Goal: Check status

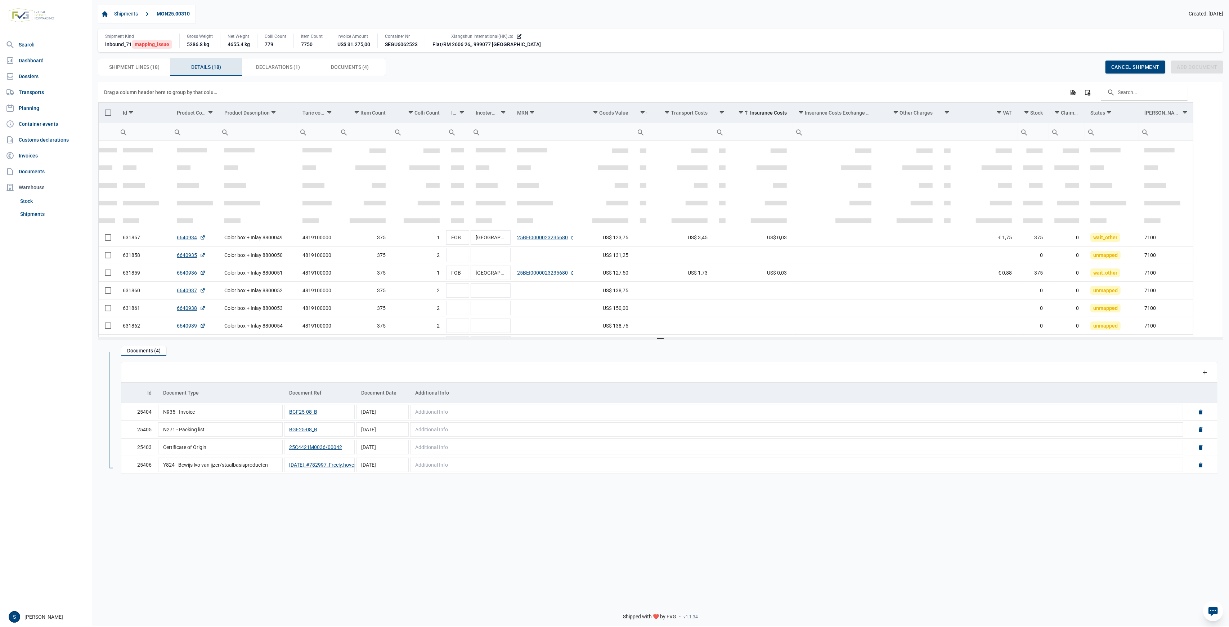
scroll to position [164, 0]
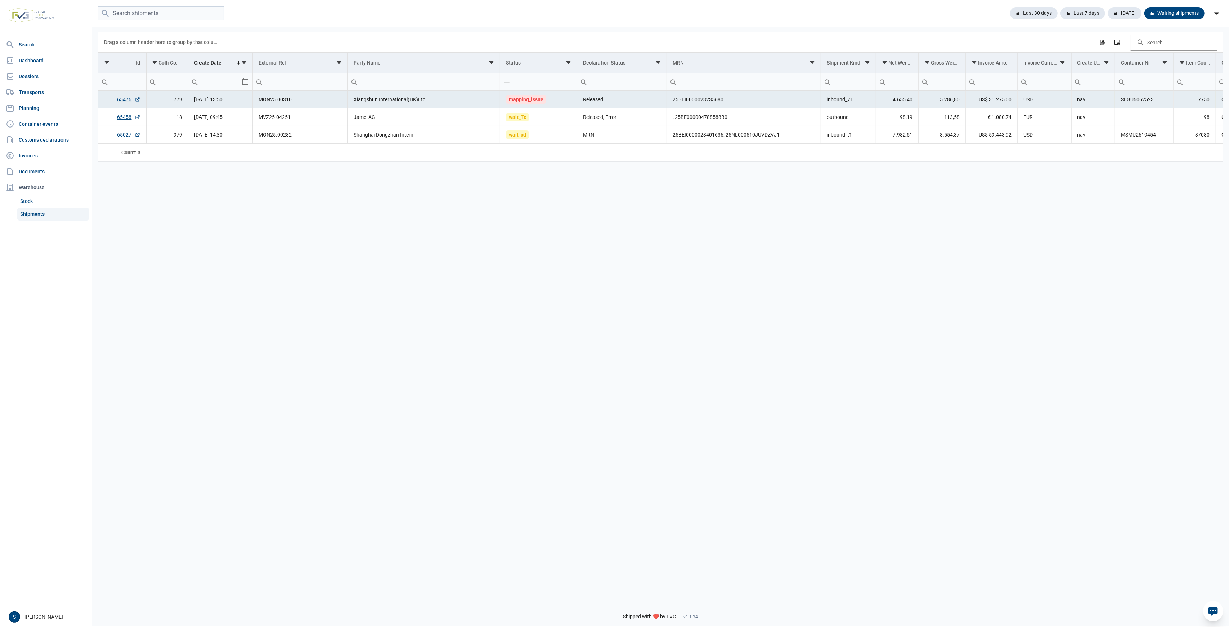
click at [1004, 1] on div "Last 30 days Last 7 days Today Waiting shipments" at bounding box center [660, 13] width 1137 height 27
click at [1061, 17] on div "Last 30 days" at bounding box center [1083, 13] width 45 height 12
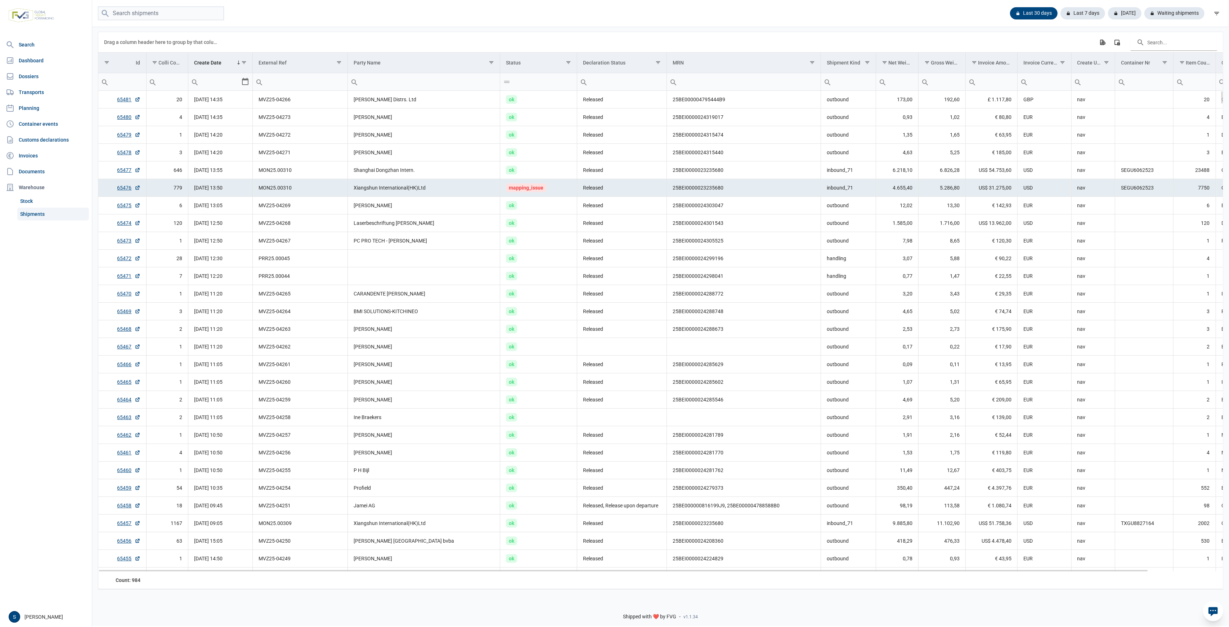
click at [628, 188] on td "Released" at bounding box center [622, 188] width 90 height 18
click at [605, 194] on td "Released" at bounding box center [622, 188] width 90 height 18
click at [654, 140] on td "Released" at bounding box center [622, 135] width 90 height 18
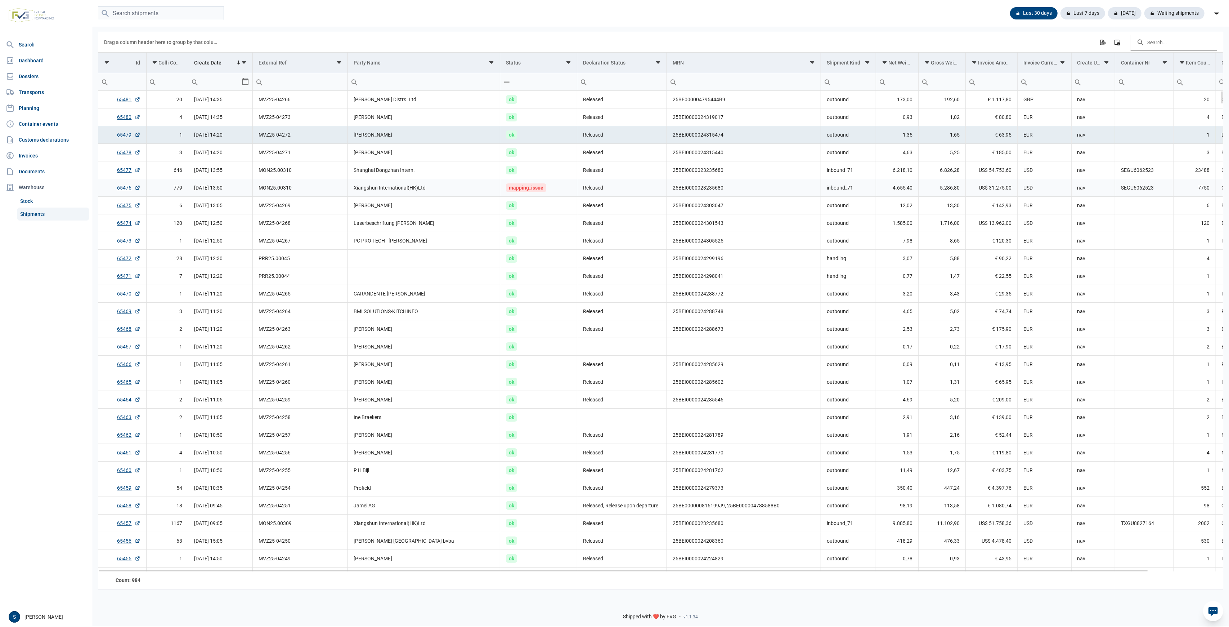
click at [380, 187] on td "Xiangshun International(HK)Ltd" at bounding box center [424, 188] width 152 height 18
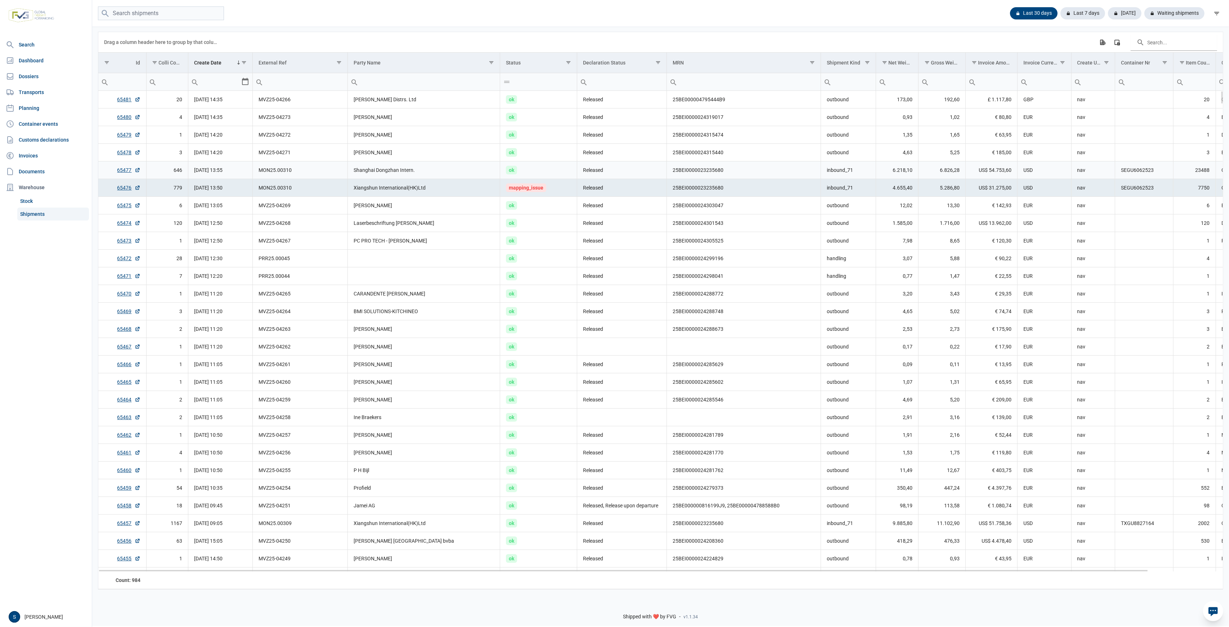
click at [1156, 174] on td "SEGU6062523" at bounding box center [1144, 170] width 58 height 18
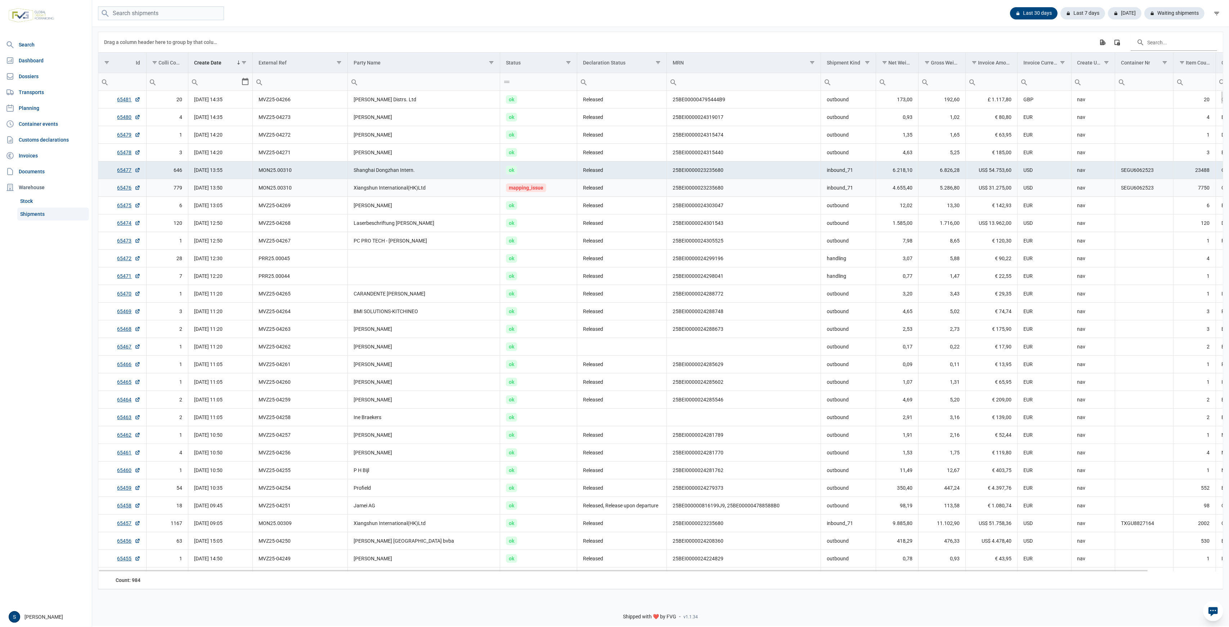
drag, startPoint x: 1134, startPoint y: 191, endPoint x: 1061, endPoint y: 199, distance: 74.2
click at [1128, 190] on td "SEGU6062523" at bounding box center [1144, 188] width 58 height 18
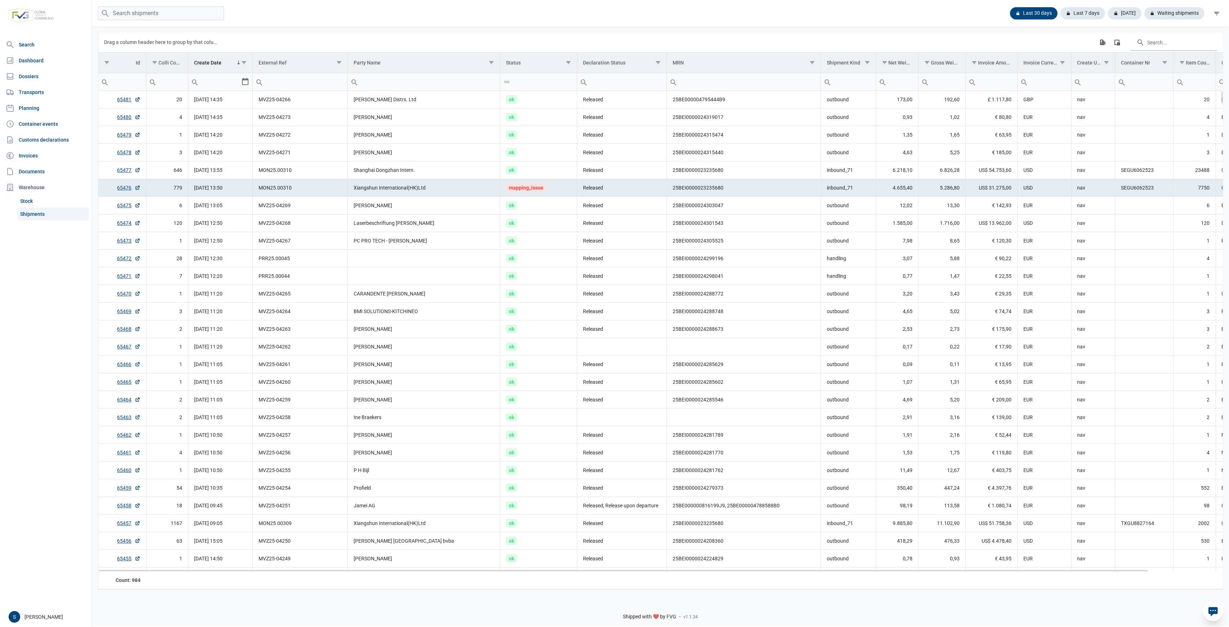
click at [470, 180] on td "Xiangshun International(HK)Ltd" at bounding box center [424, 188] width 152 height 18
click at [512, 197] on td "ok" at bounding box center [538, 206] width 77 height 18
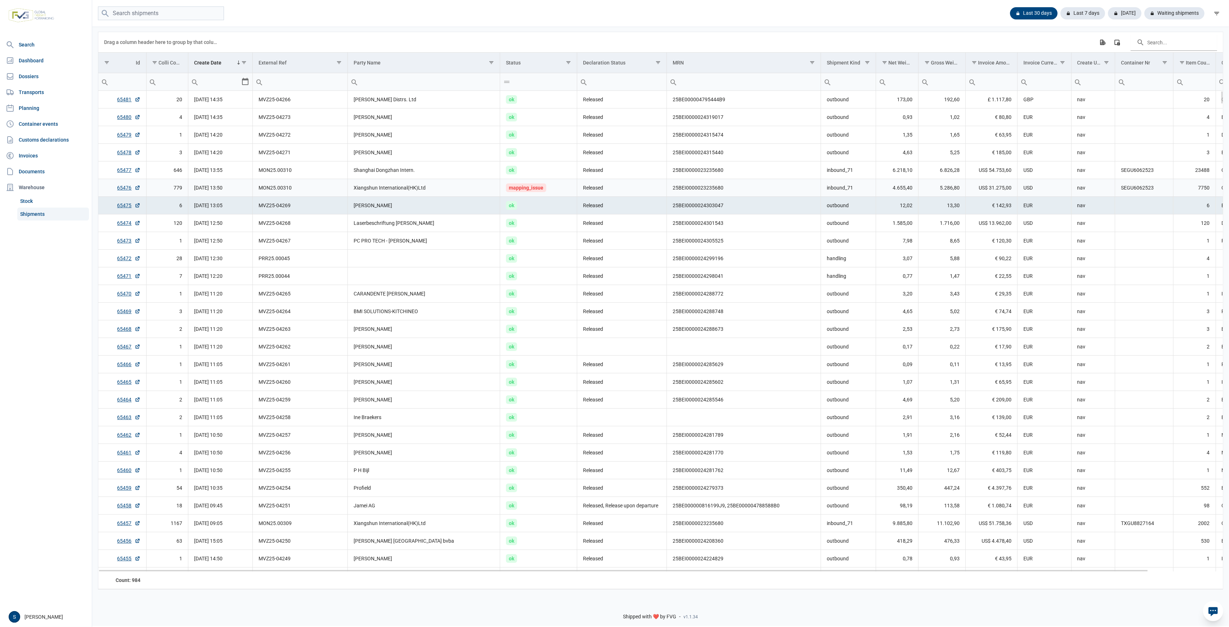
click at [525, 181] on td "mapping_issue" at bounding box center [538, 188] width 77 height 18
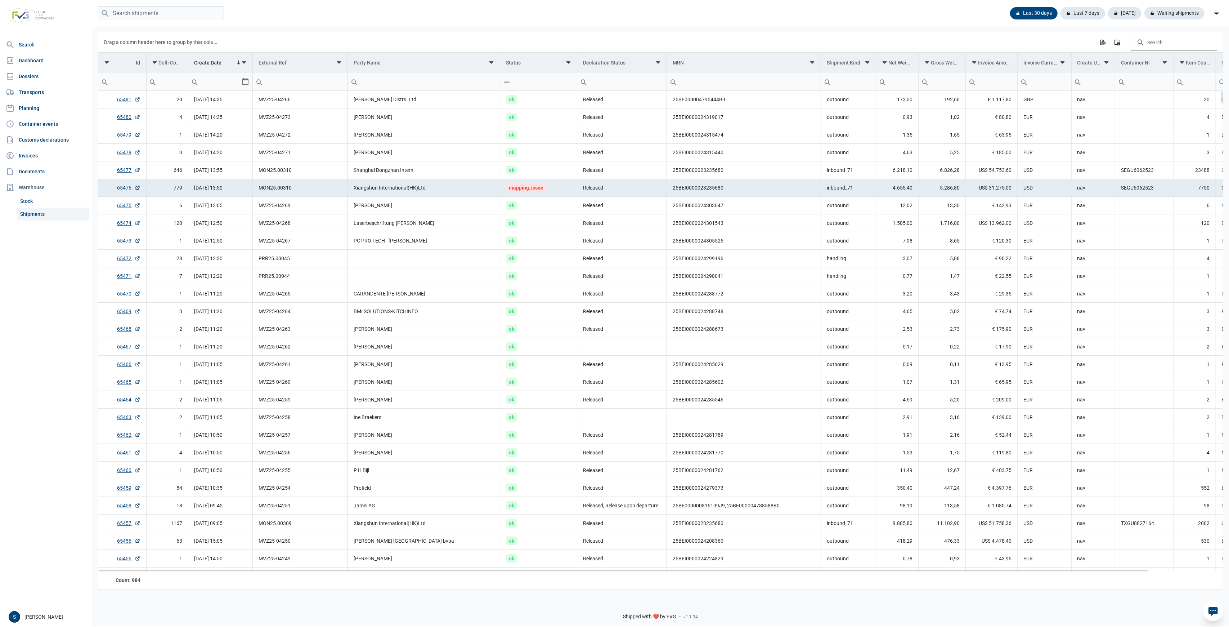
click at [524, 187] on span "mapping_issue" at bounding box center [526, 187] width 40 height 9
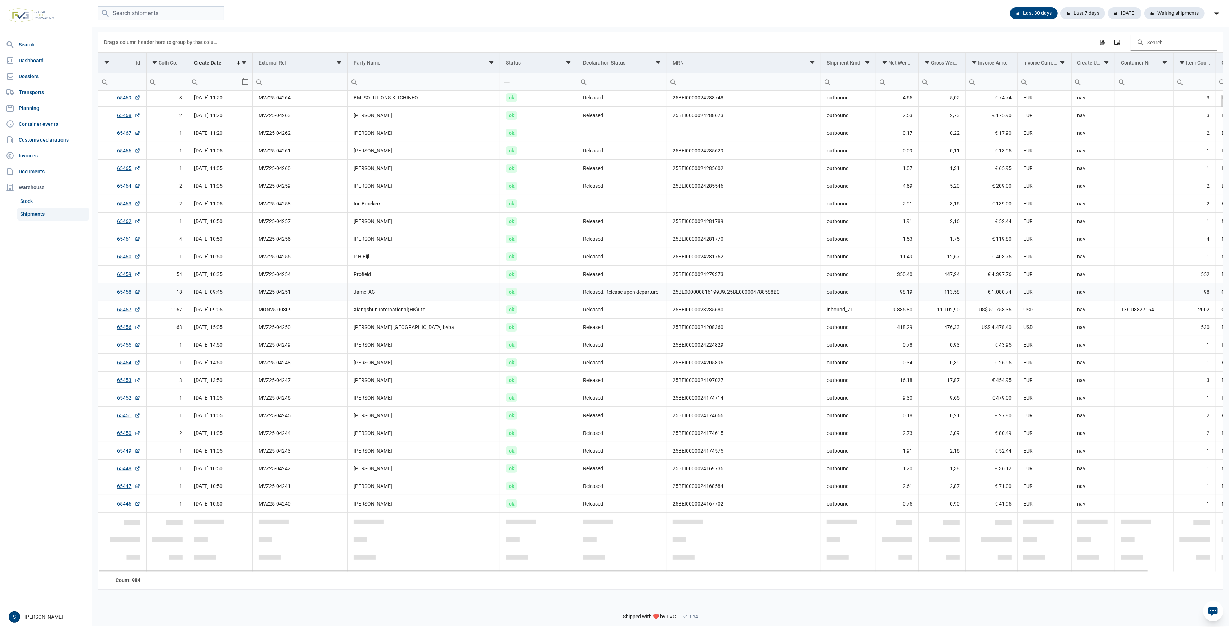
scroll to position [128, 0]
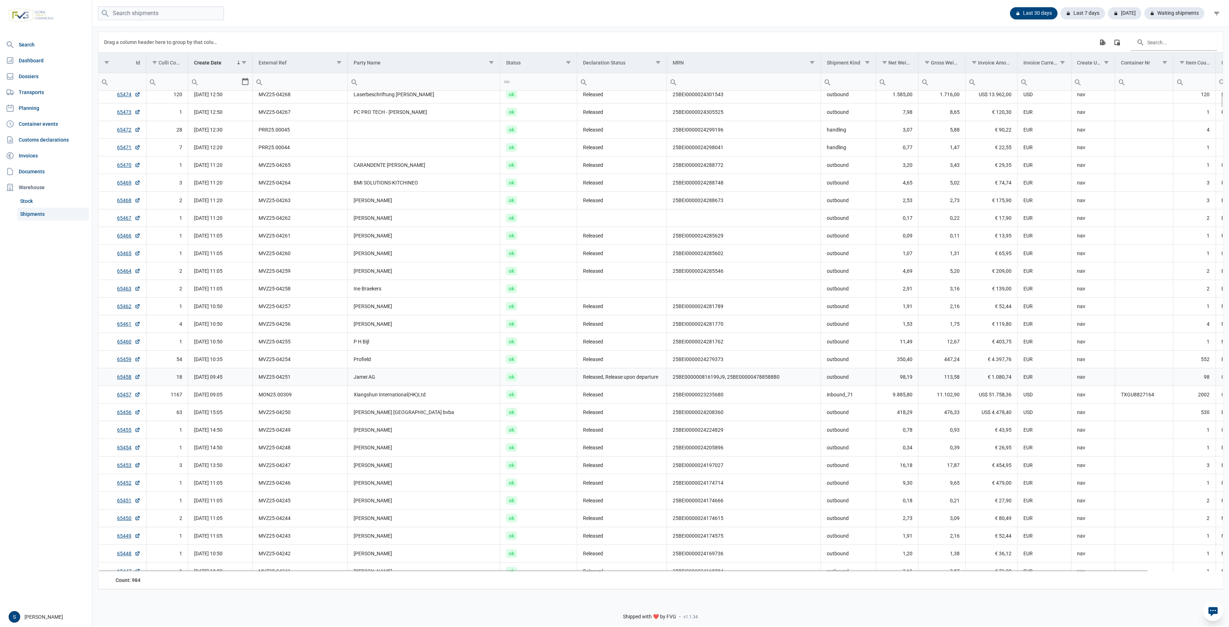
click at [391, 384] on td "Jamei AG" at bounding box center [424, 377] width 152 height 18
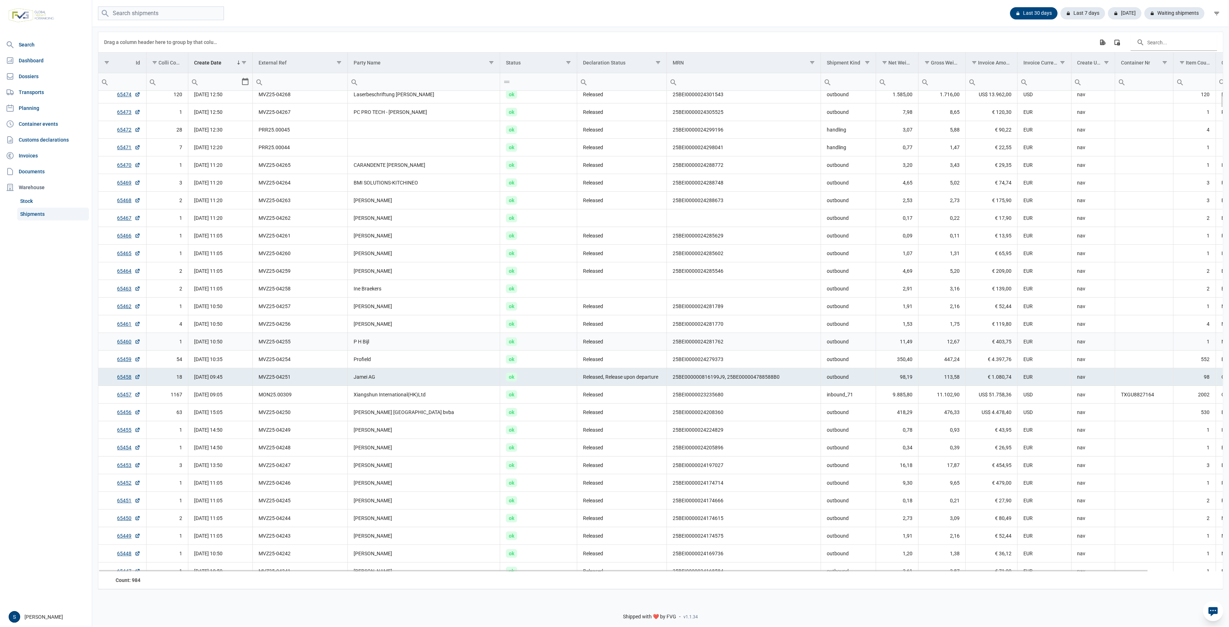
click at [848, 336] on td "outbound" at bounding box center [848, 341] width 55 height 18
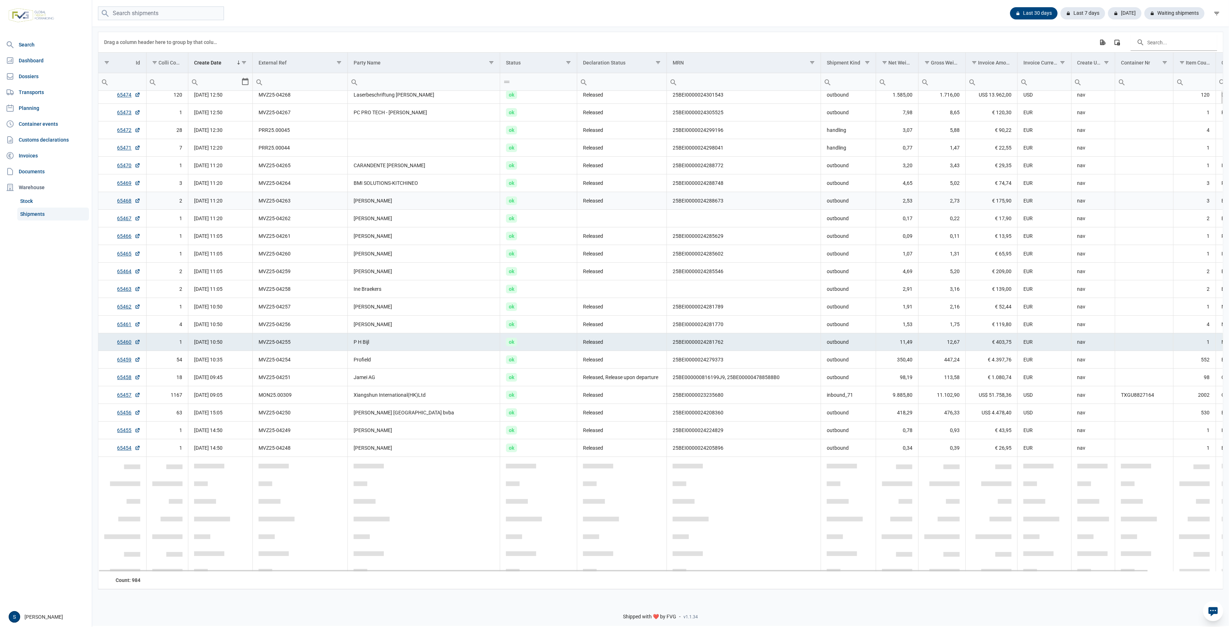
scroll to position [0, 0]
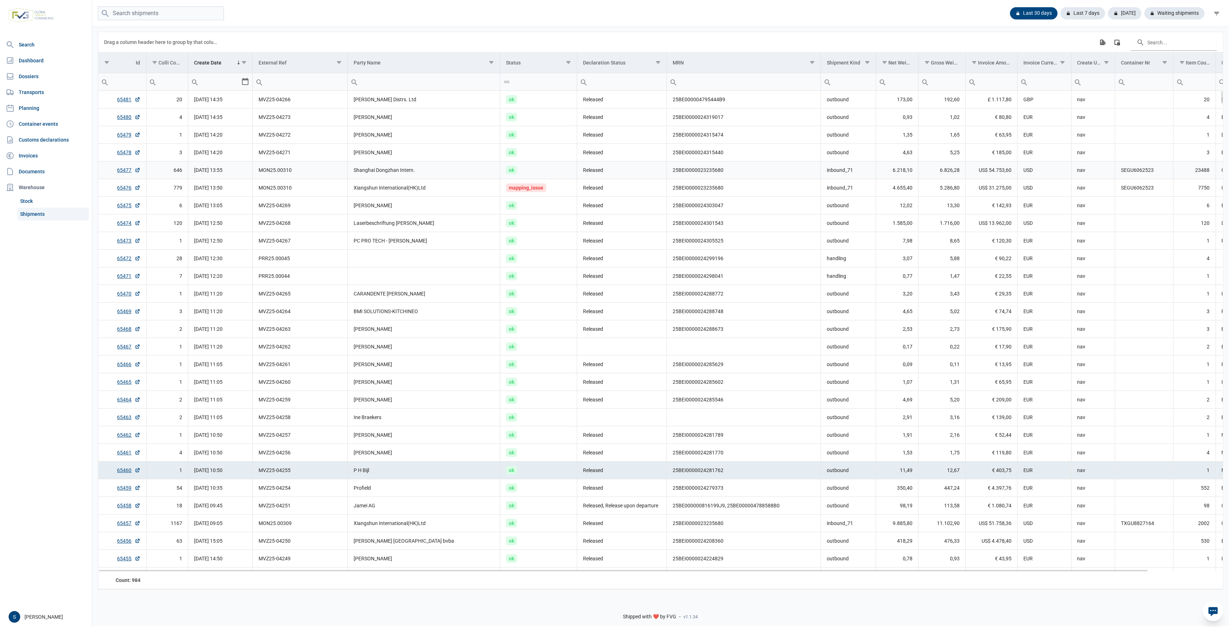
click at [599, 176] on td "Released" at bounding box center [622, 170] width 90 height 18
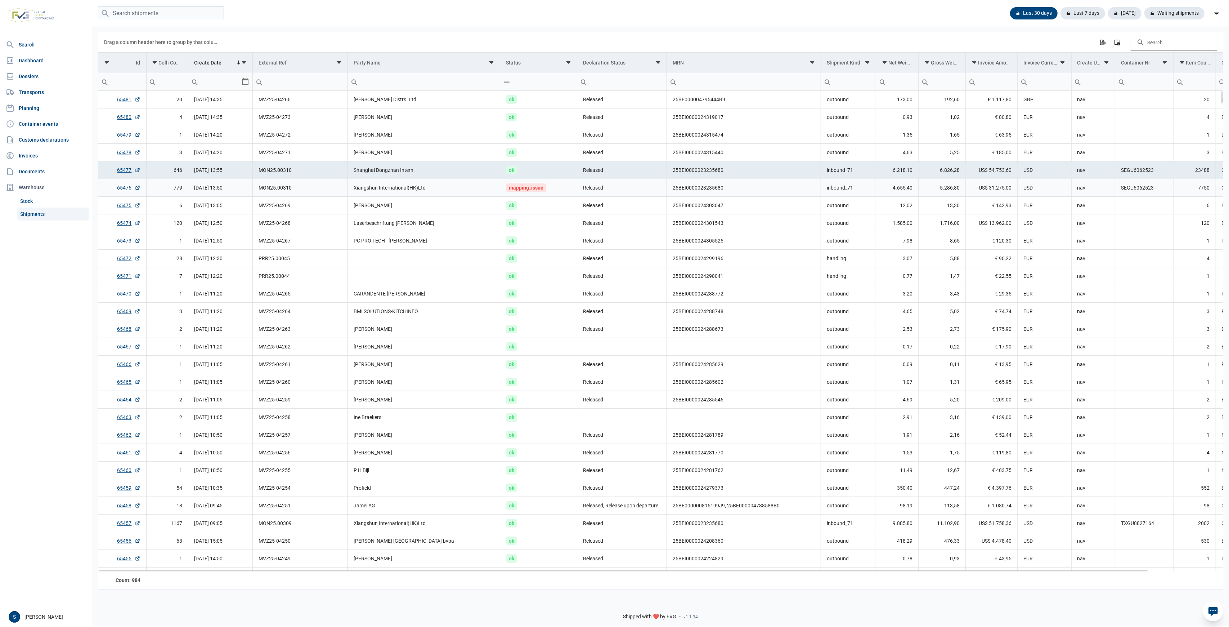
click at [596, 181] on td "Released" at bounding box center [622, 188] width 90 height 18
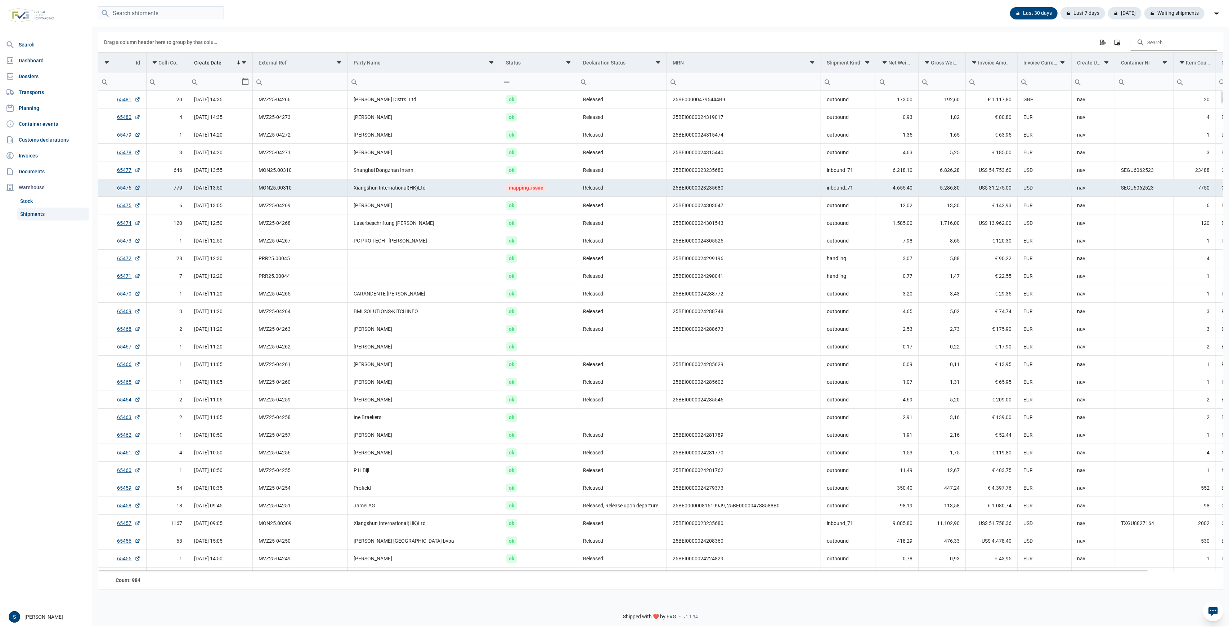
click at [513, 181] on td "mapping_issue" at bounding box center [538, 188] width 77 height 18
click at [533, 199] on td "ok" at bounding box center [538, 206] width 77 height 18
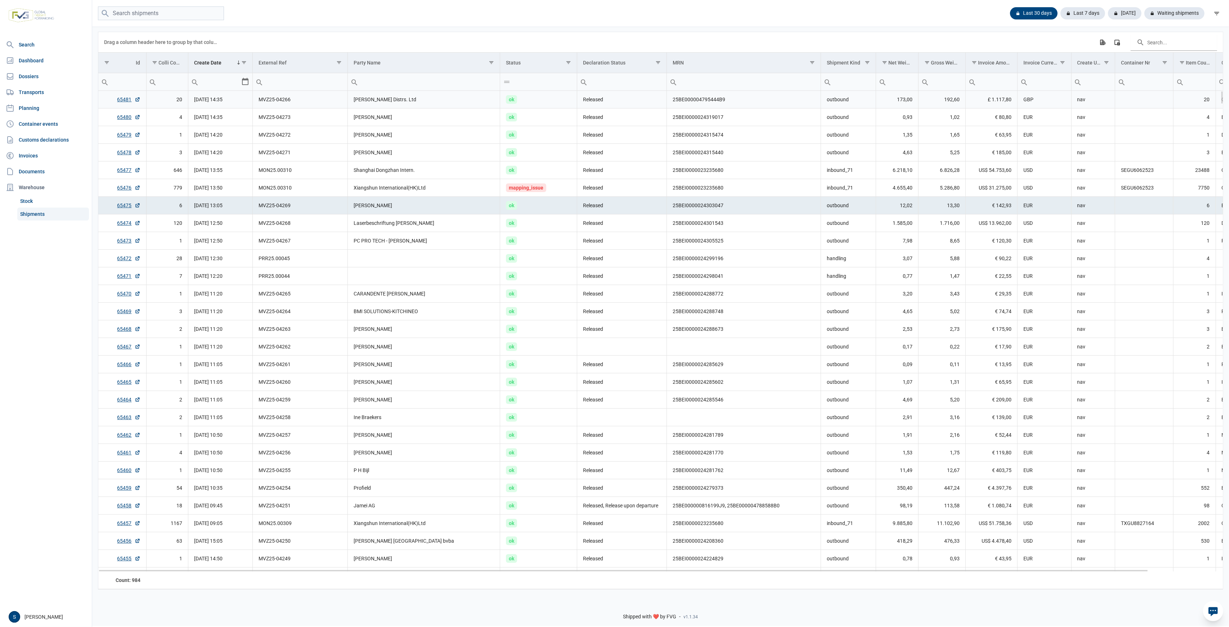
click at [400, 99] on td "Caple, Maurice Lay Distrs. Ltd" at bounding box center [424, 100] width 152 height 18
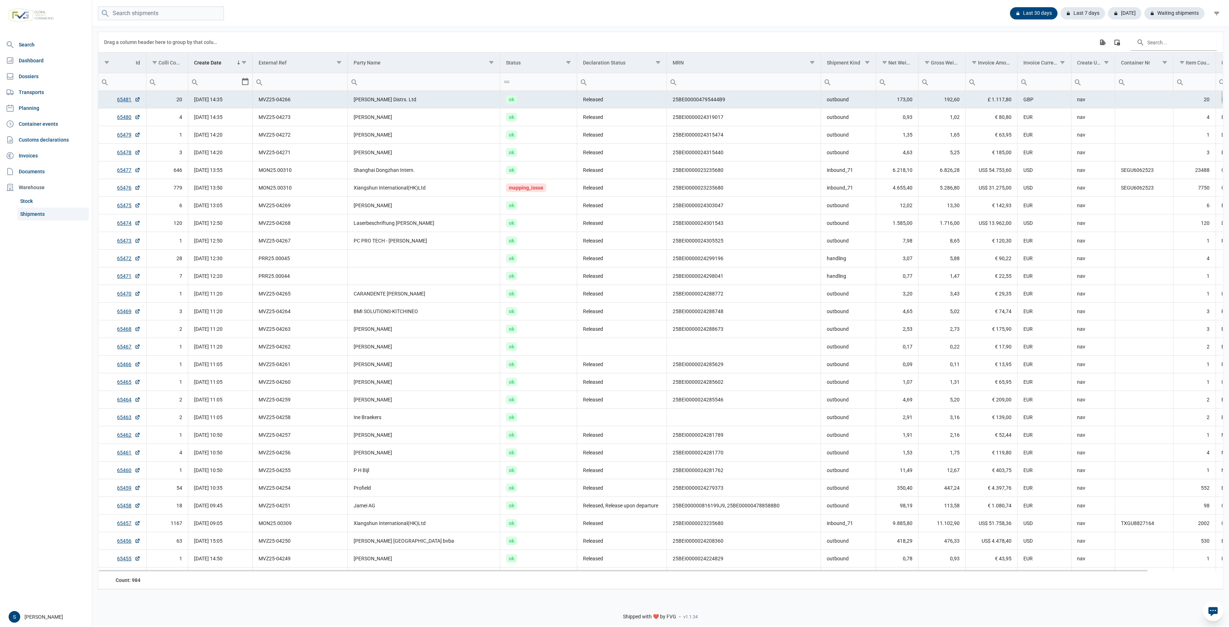
click at [411, 105] on td "Caple, Maurice Lay Distrs. Ltd" at bounding box center [424, 100] width 152 height 18
drag, startPoint x: 394, startPoint y: 324, endPoint x: 338, endPoint y: 378, distance: 77.9
click at [394, 324] on td "Gert-Jan De Smet" at bounding box center [424, 329] width 152 height 18
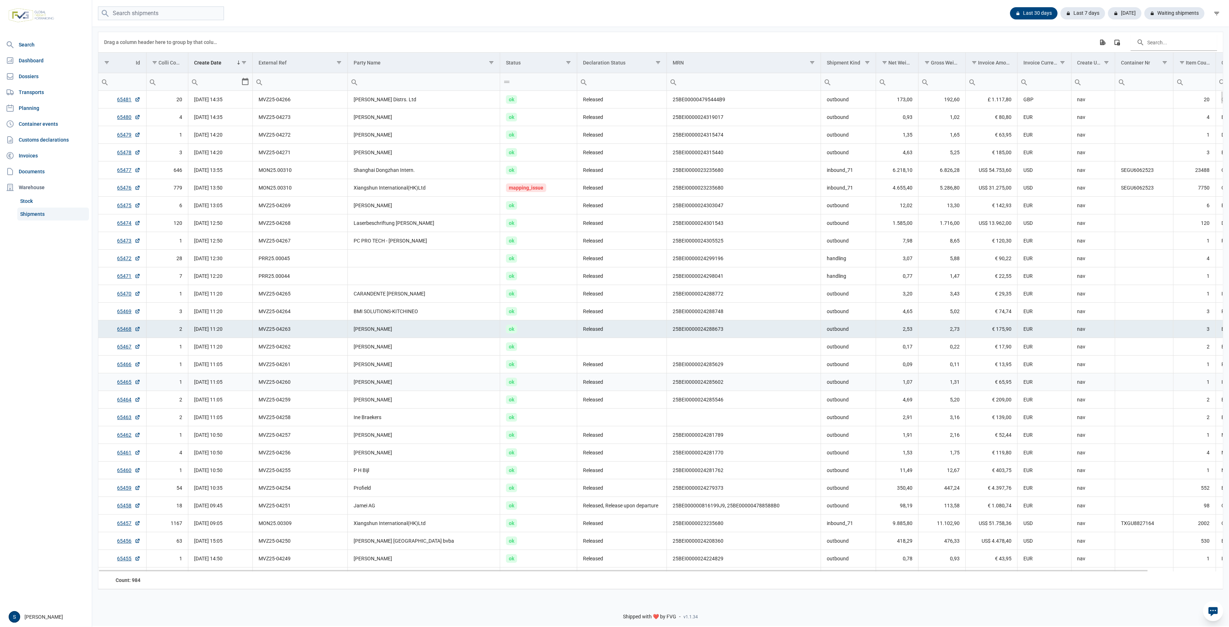
click at [375, 385] on td "Christopher Kirby" at bounding box center [424, 382] width 152 height 18
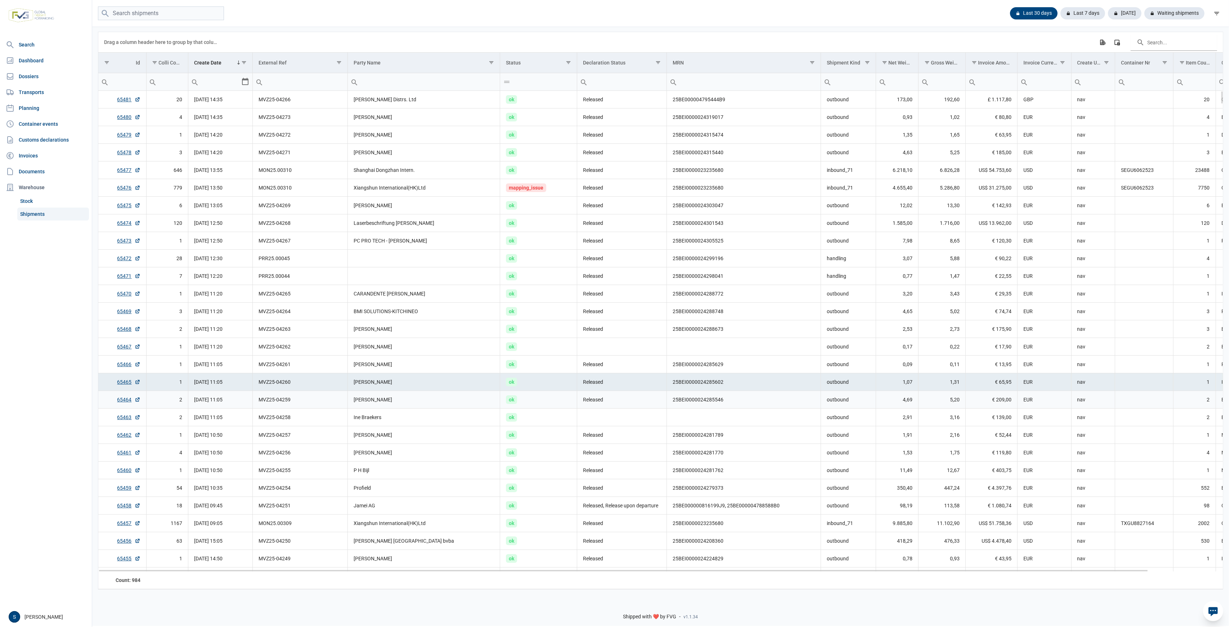
click at [373, 405] on td "[PERSON_NAME]" at bounding box center [424, 400] width 152 height 18
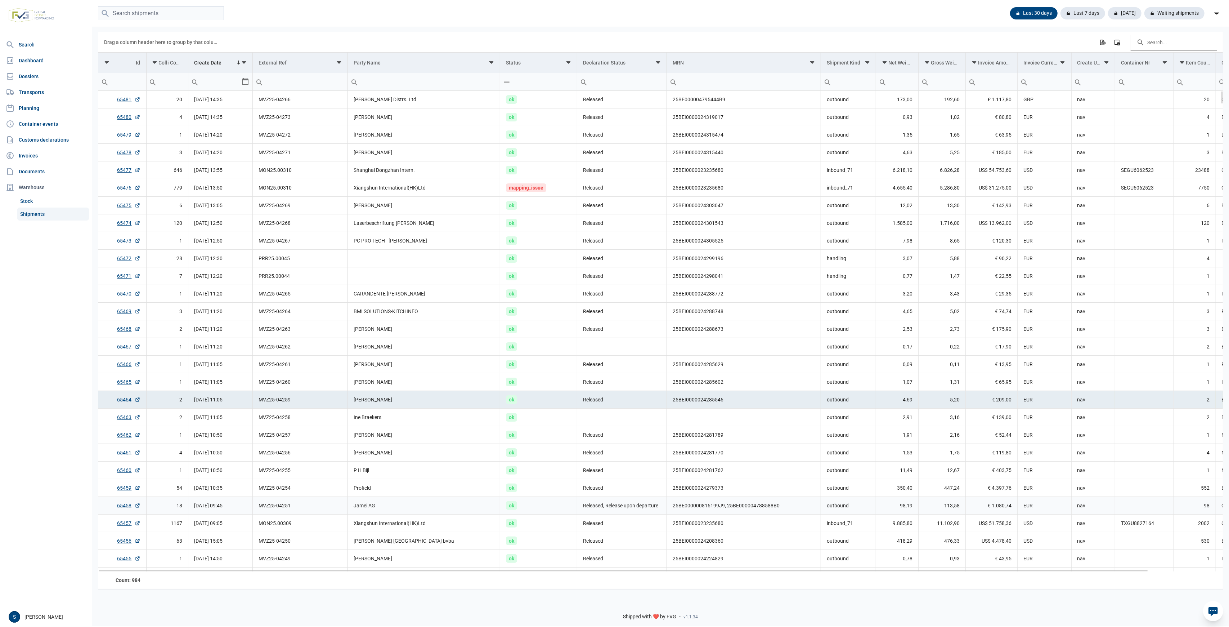
drag, startPoint x: 387, startPoint y: 509, endPoint x: 372, endPoint y: 503, distance: 16.3
click at [385, 509] on td "Jamei AG" at bounding box center [424, 506] width 152 height 18
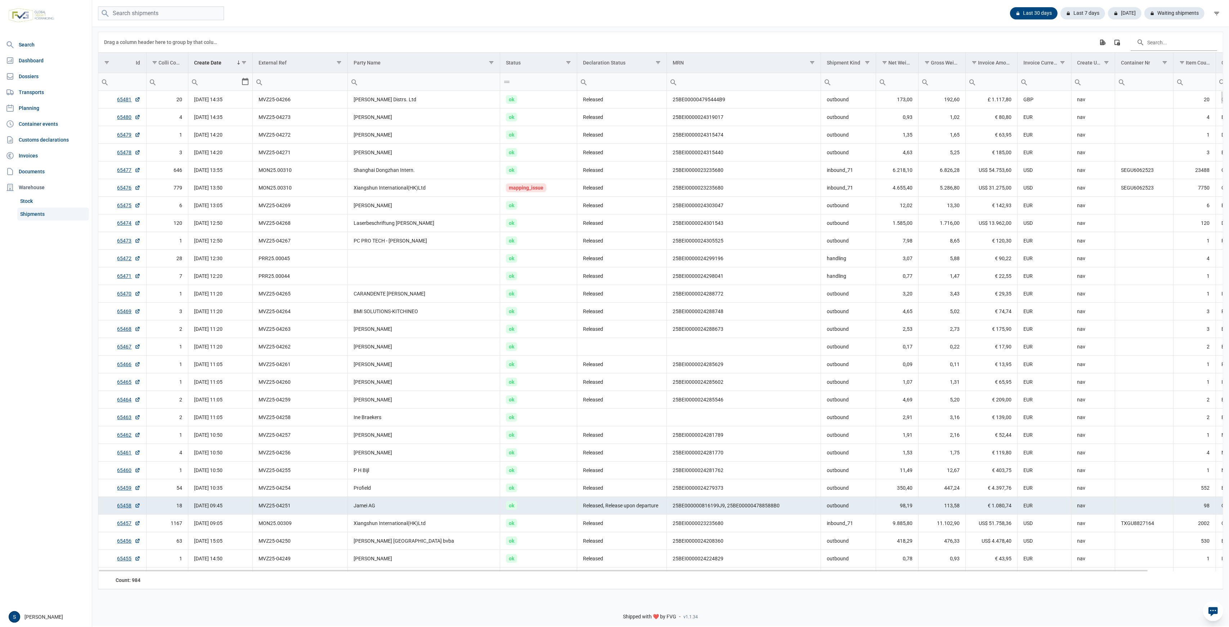
click at [120, 500] on td "65458" at bounding box center [122, 506] width 48 height 18
click at [122, 506] on link "65458" at bounding box center [128, 505] width 23 height 7
click at [399, 127] on td "[PERSON_NAME]" at bounding box center [424, 135] width 152 height 18
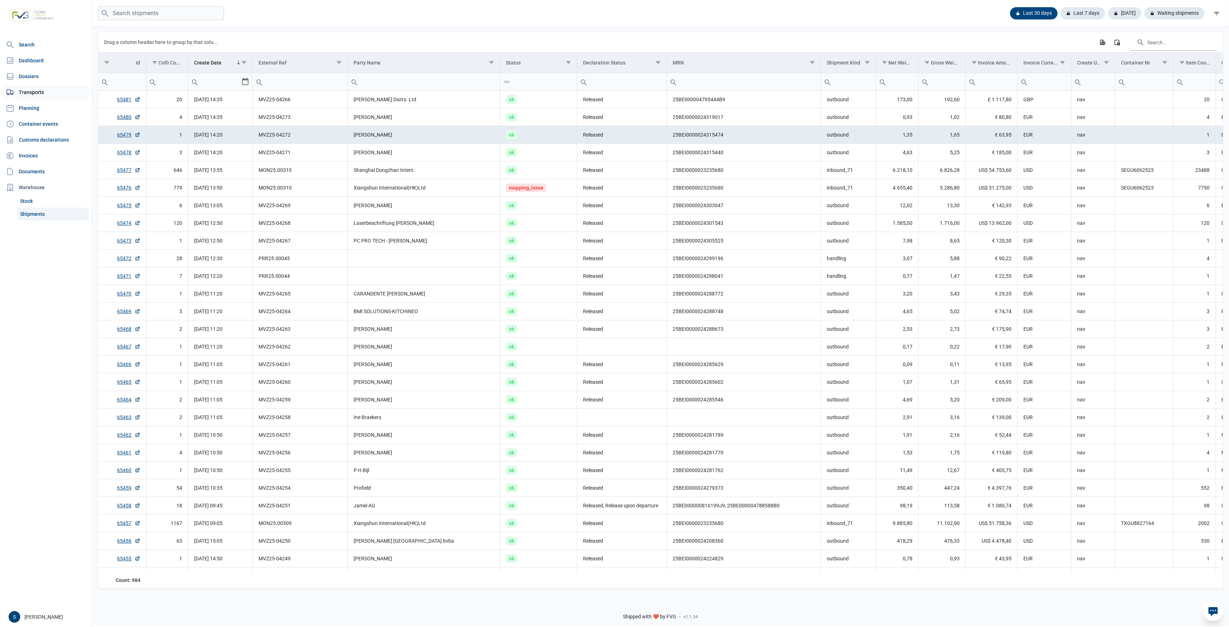
click at [42, 88] on link "Transports" at bounding box center [46, 92] width 86 height 14
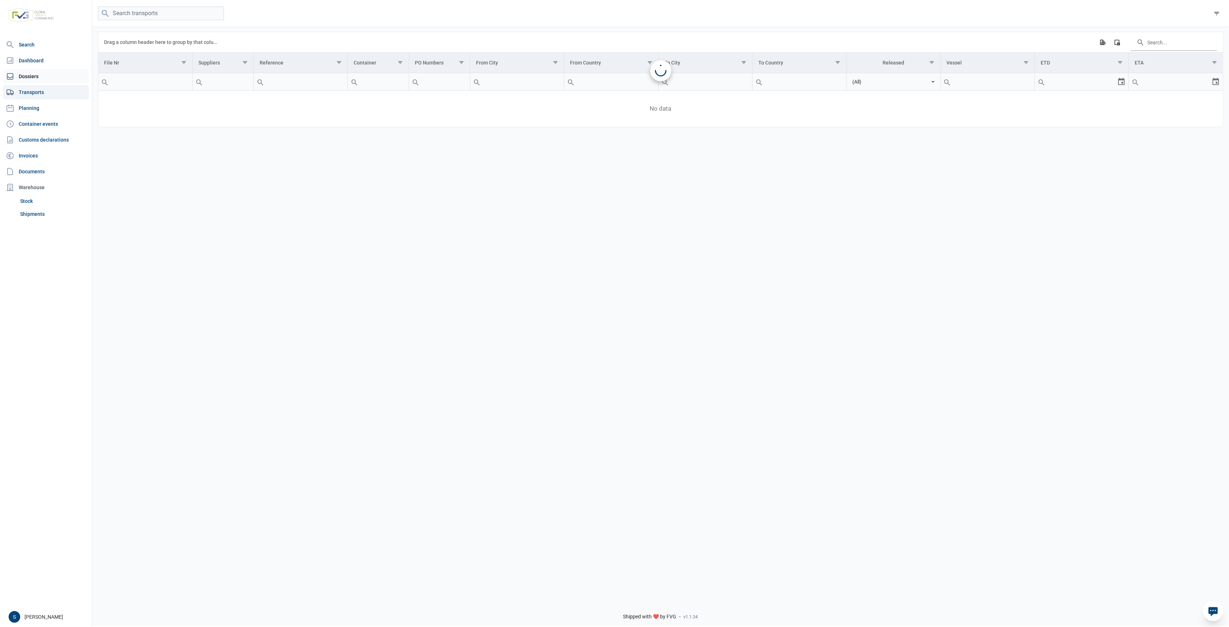
click at [43, 77] on link "Dossiers" at bounding box center [46, 76] width 86 height 14
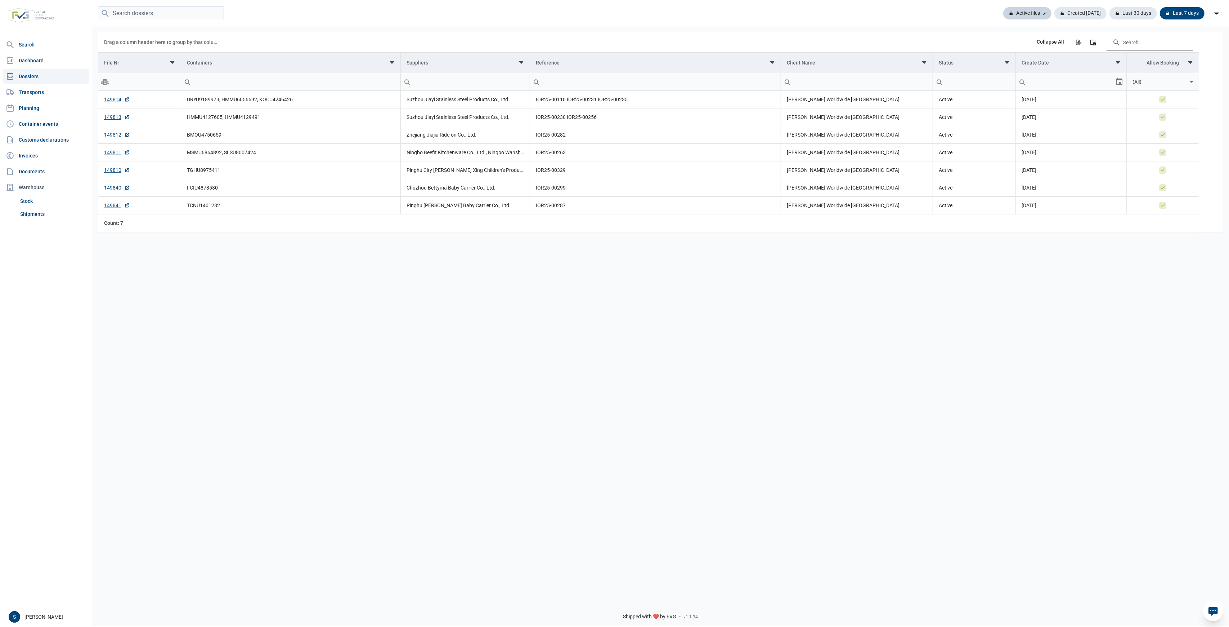
drag, startPoint x: 1042, startPoint y: 5, endPoint x: 1037, endPoint y: 11, distance: 7.1
click at [1041, 5] on div "Active files Created today Last 30 days Last 7 days" at bounding box center [660, 13] width 1137 height 27
click at [1054, 12] on div "Active files" at bounding box center [1080, 13] width 52 height 12
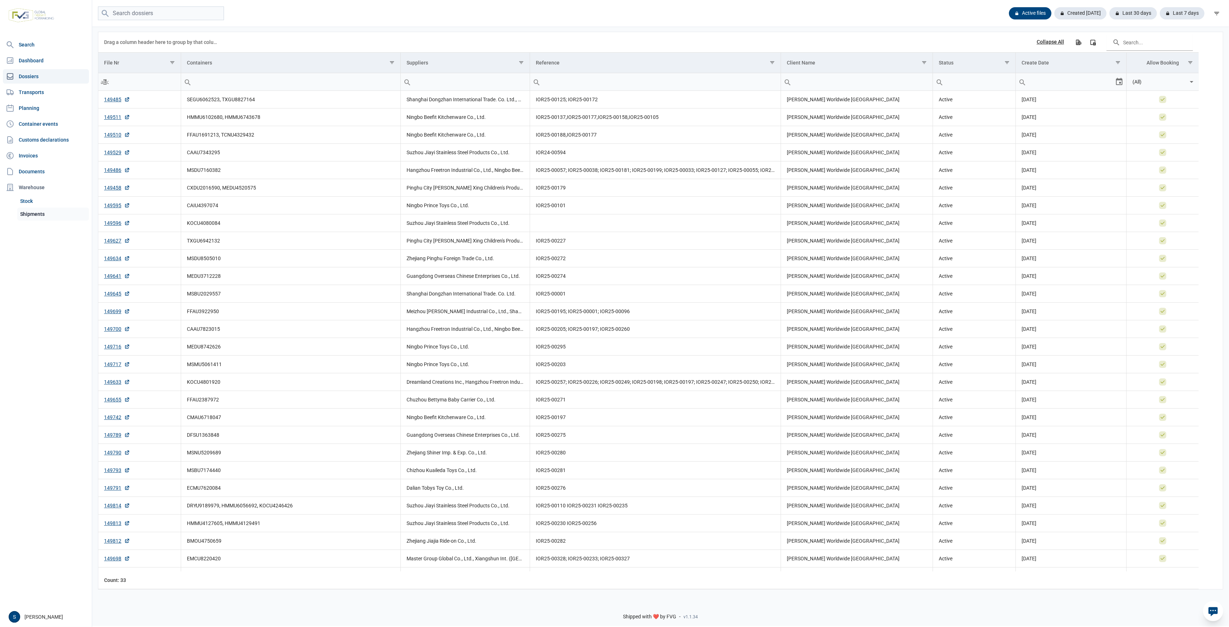
click at [64, 217] on link "Shipments" at bounding box center [53, 213] width 72 height 13
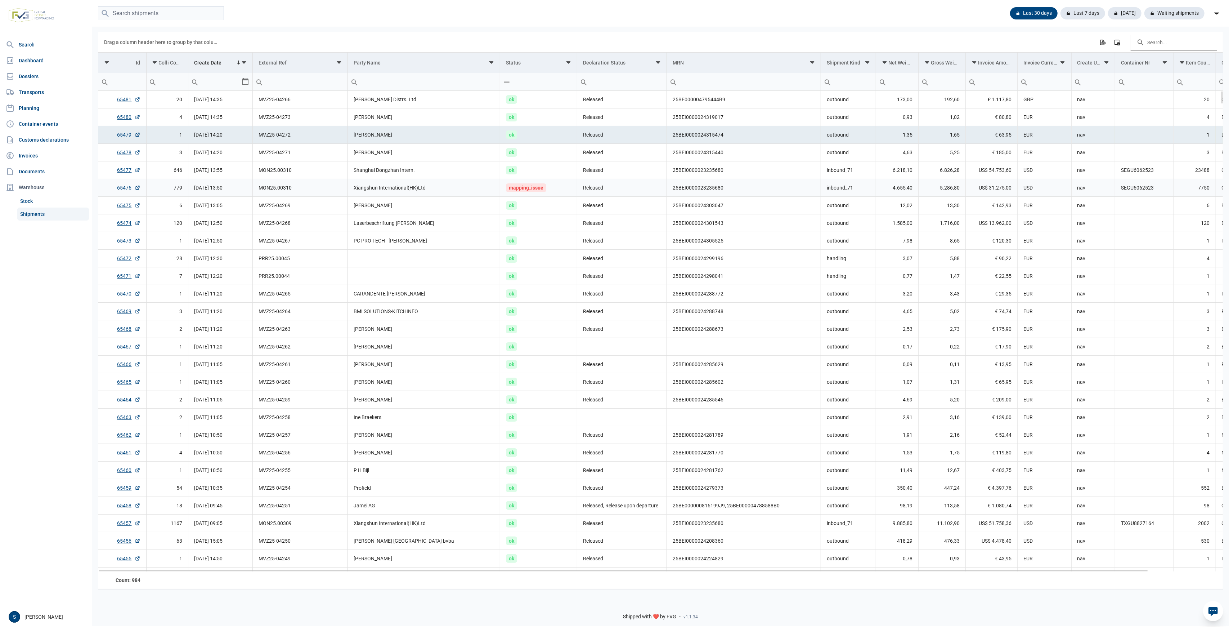
click at [517, 189] on span "mapping_issue" at bounding box center [526, 187] width 40 height 9
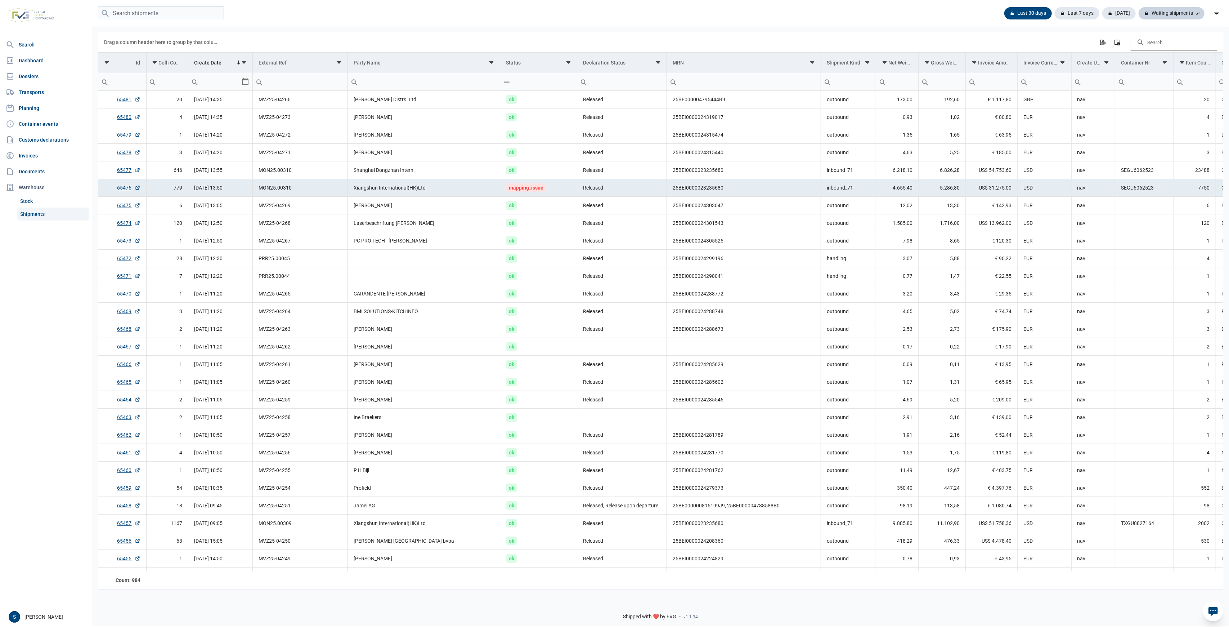
click at [1182, 17] on div "Waiting shipments" at bounding box center [1172, 13] width 66 height 12
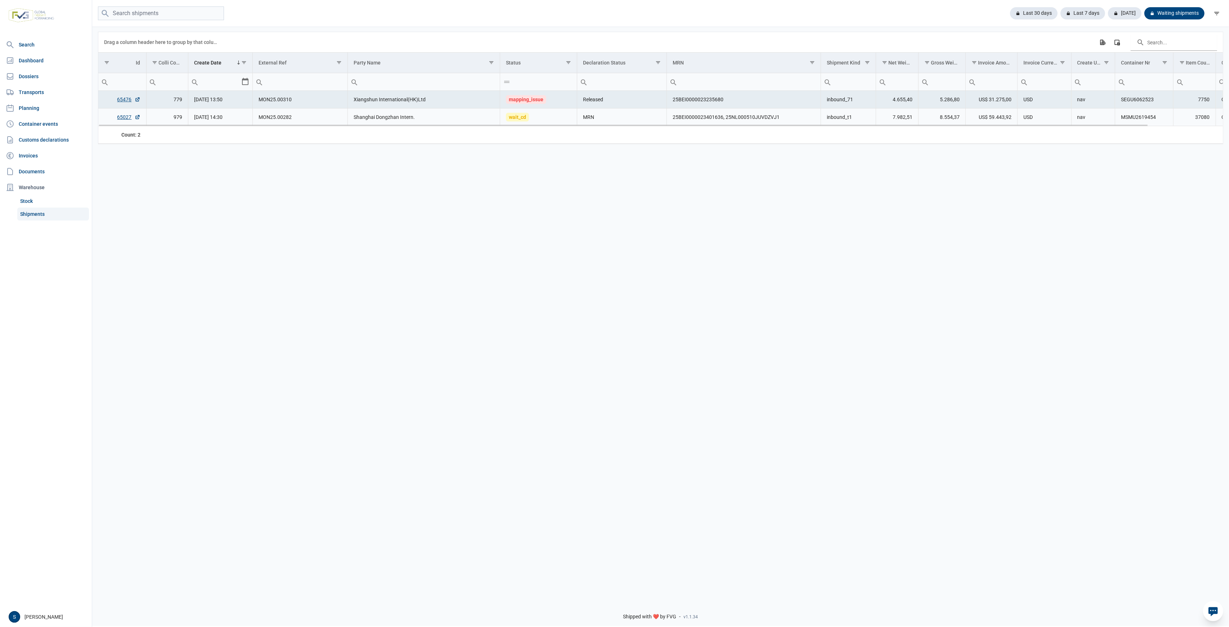
click at [588, 115] on td "MRN" at bounding box center [622, 117] width 90 height 18
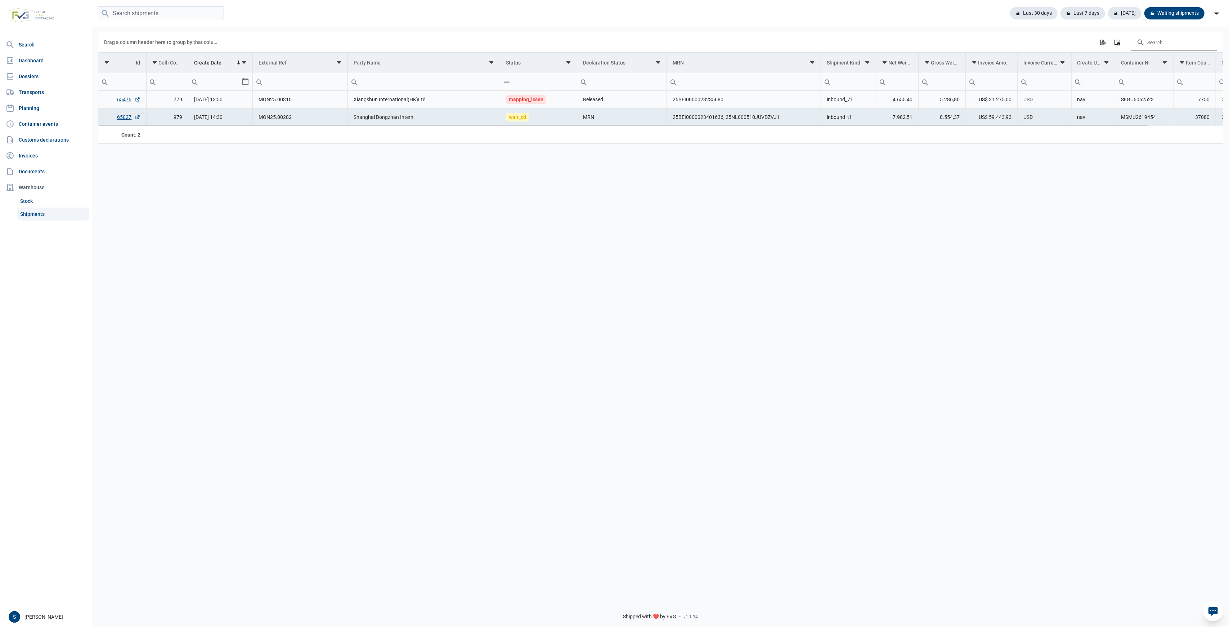
click at [704, 99] on td "25BEI0000023235680" at bounding box center [744, 100] width 154 height 18
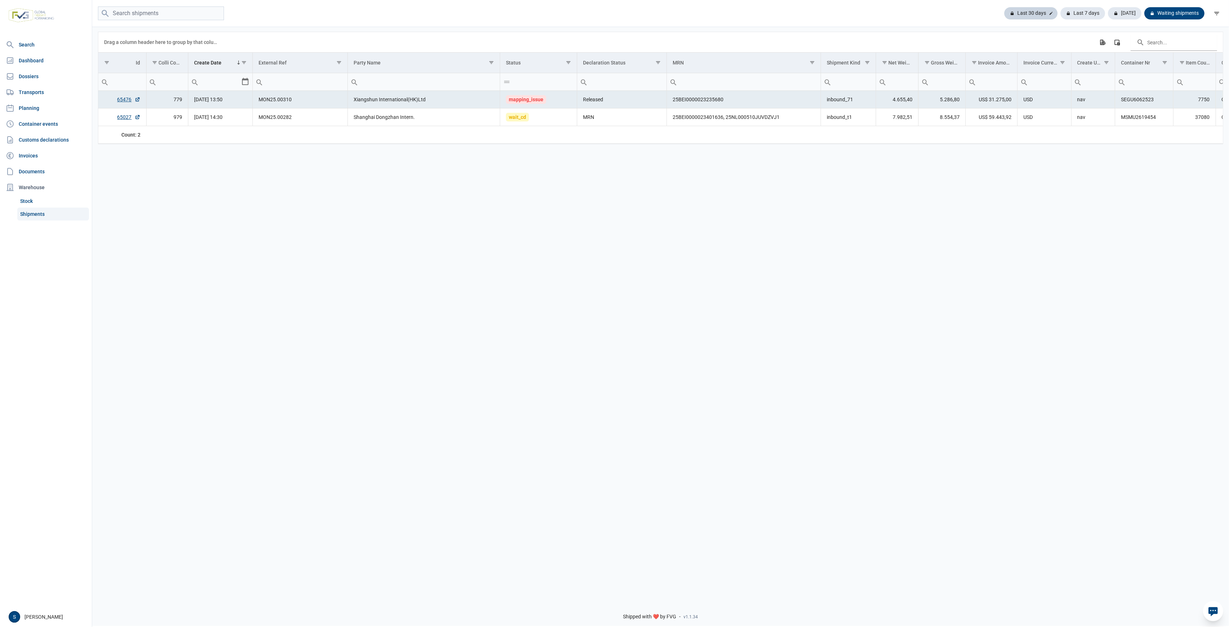
click at [1061, 13] on div "Last 30 days" at bounding box center [1083, 13] width 45 height 12
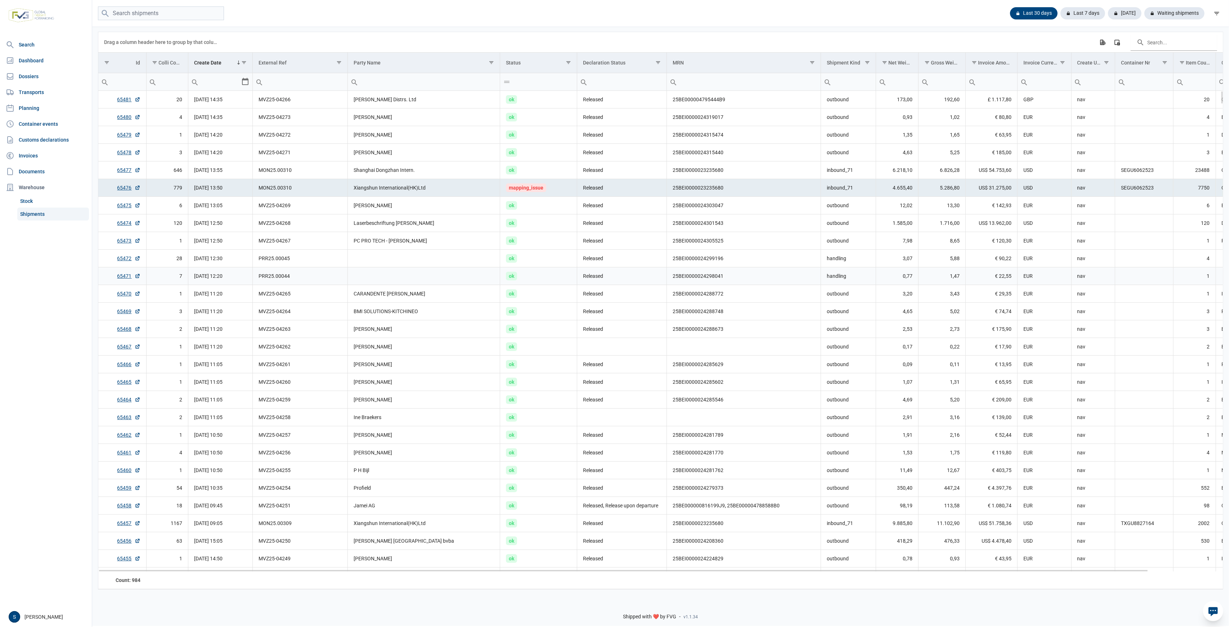
click at [671, 277] on td "25BEI0000024298041" at bounding box center [744, 276] width 154 height 18
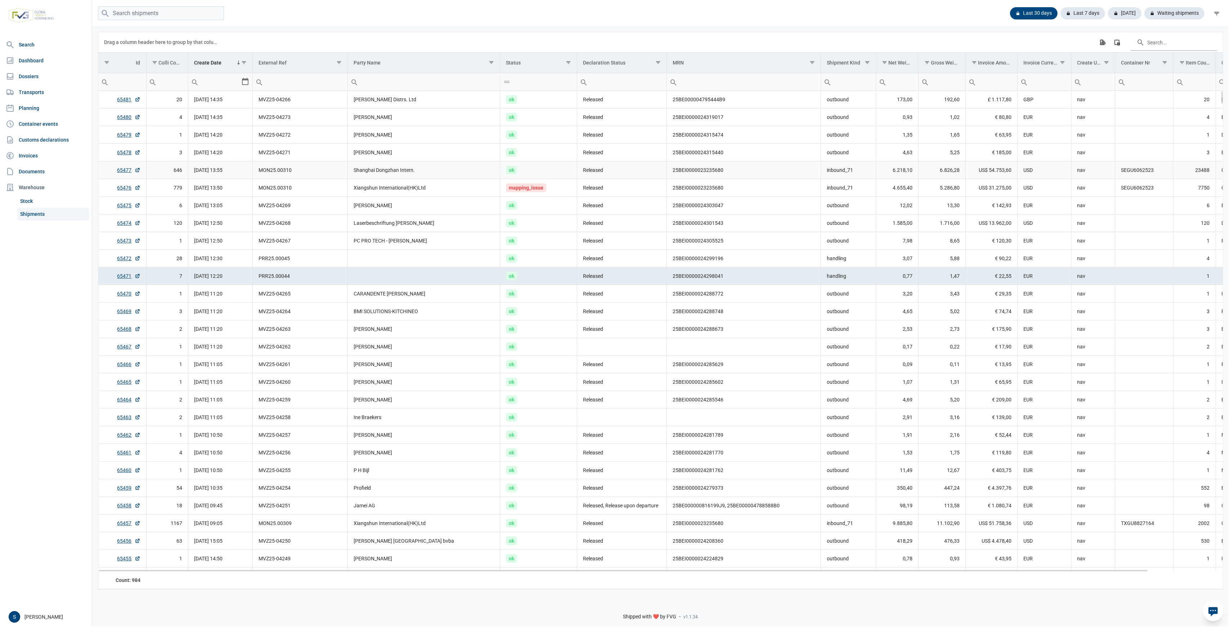
click at [588, 166] on td "Released" at bounding box center [622, 170] width 90 height 18
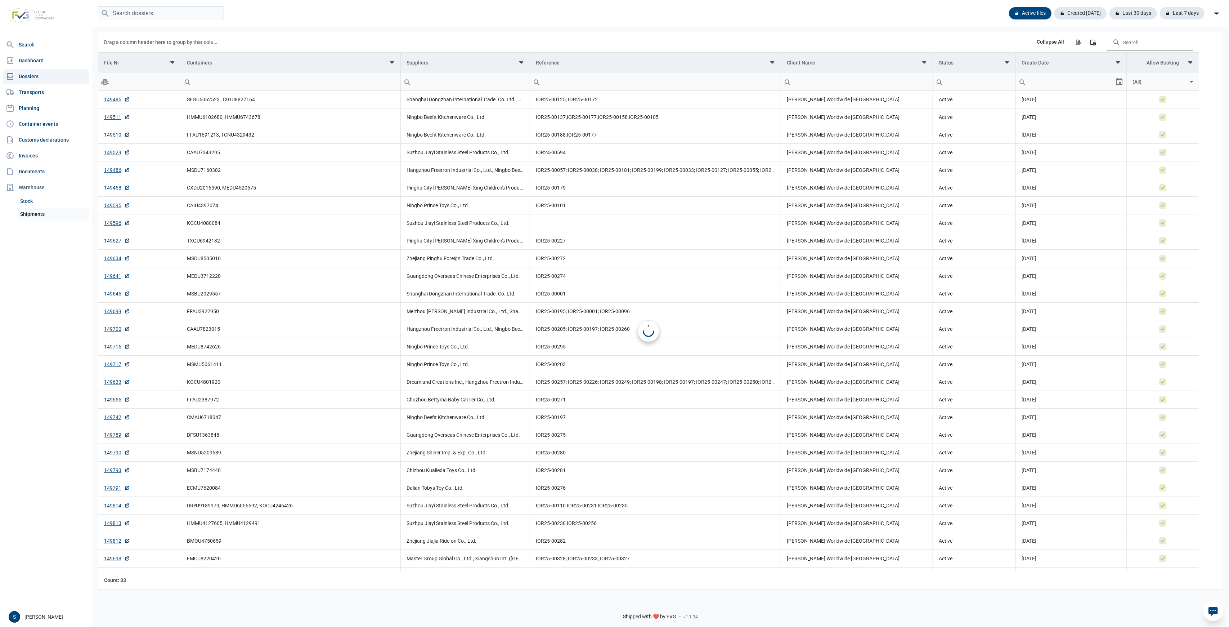
click at [37, 213] on link "Shipments" at bounding box center [53, 213] width 72 height 13
